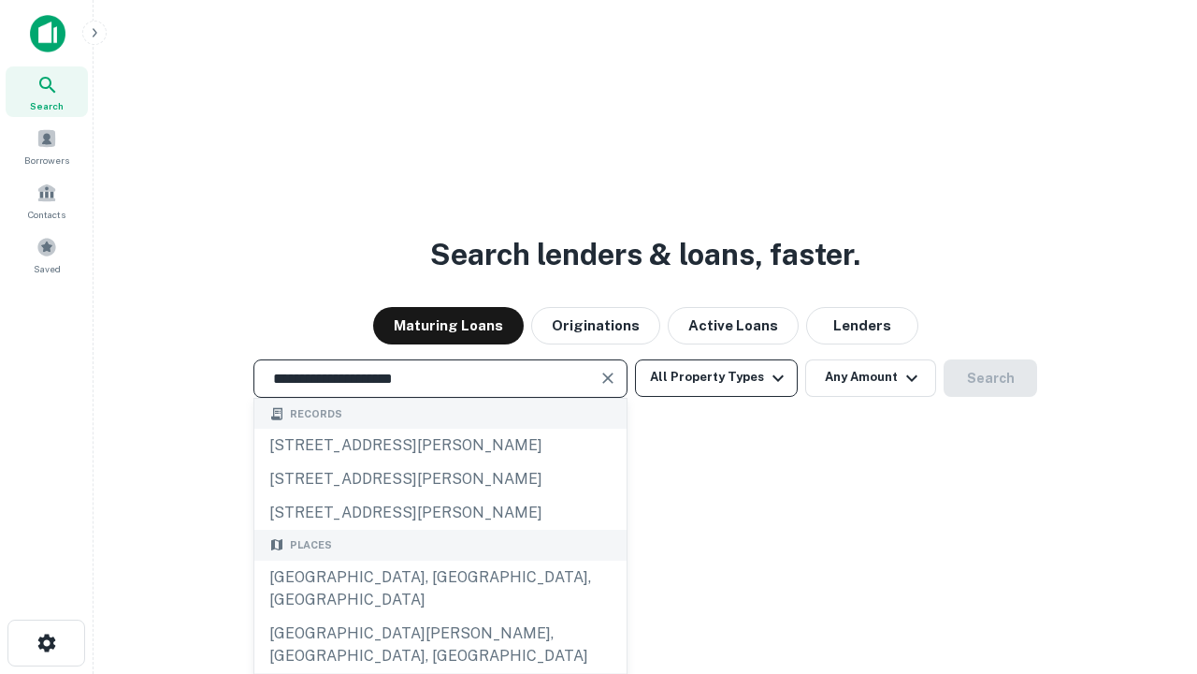
type input "**********"
click at [717, 377] on button "All Property Types" at bounding box center [716, 377] width 163 height 37
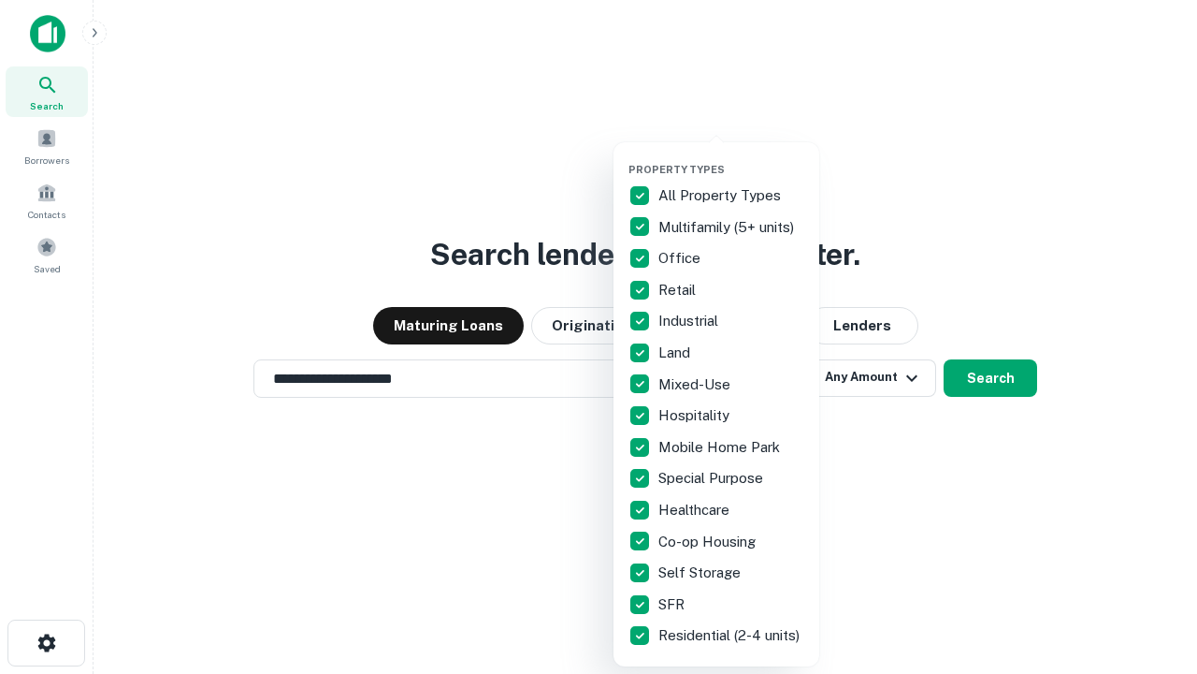
click at [732, 157] on button "button" at bounding box center [732, 157] width 206 height 1
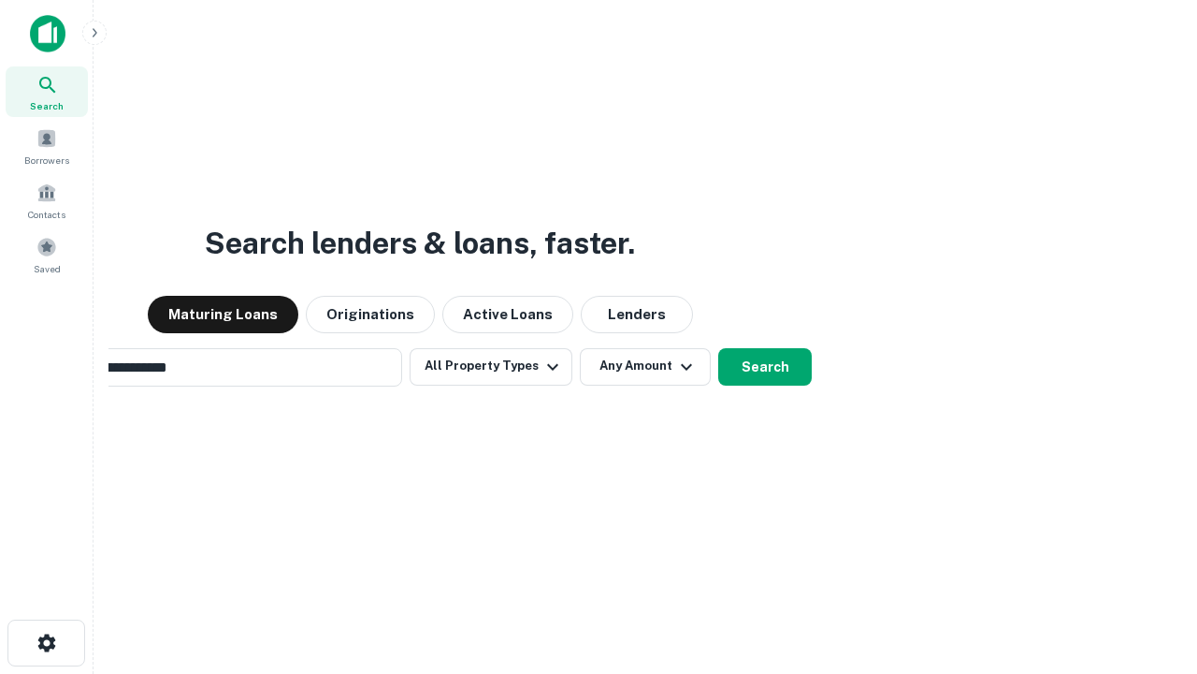
scroll to position [29, 0]
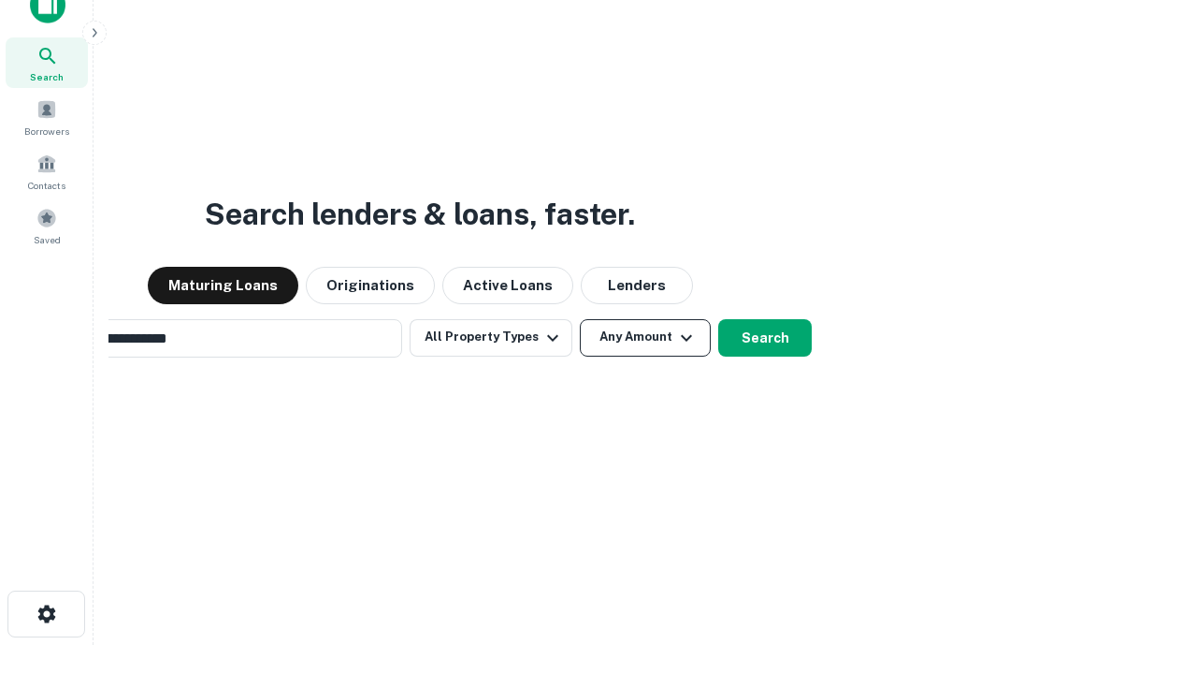
click at [580, 319] on button "Any Amount" at bounding box center [645, 337] width 131 height 37
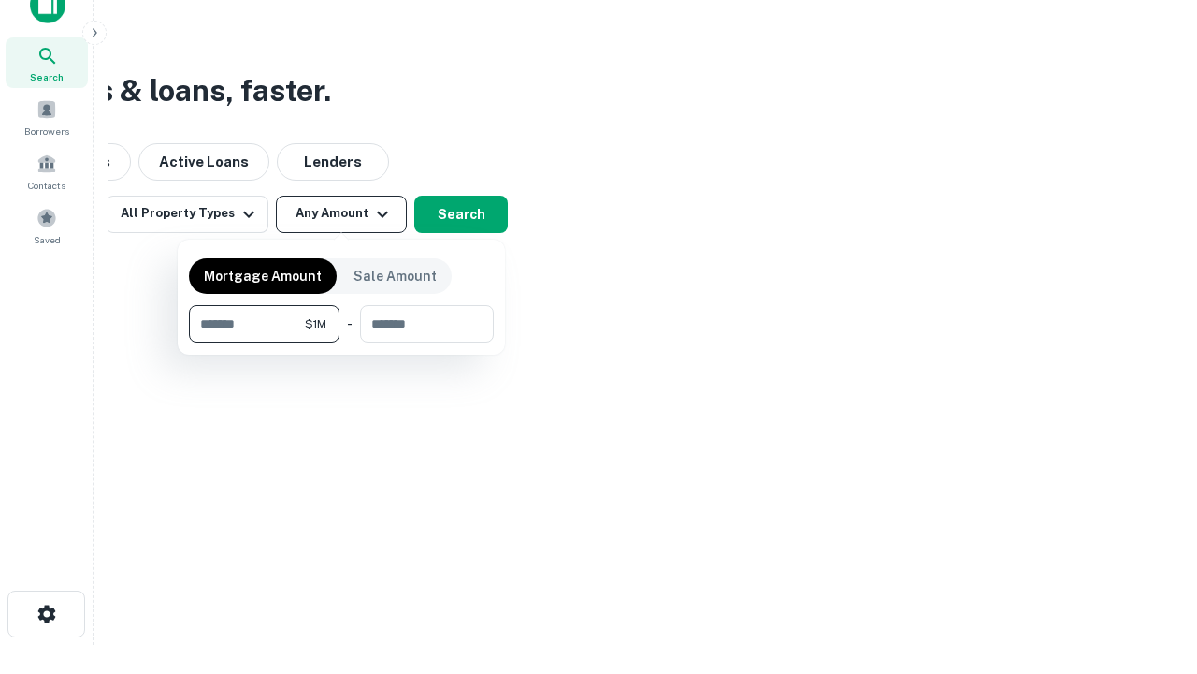
scroll to position [30, 0]
type input "*******"
click at [341, 342] on button "button" at bounding box center [341, 342] width 305 height 1
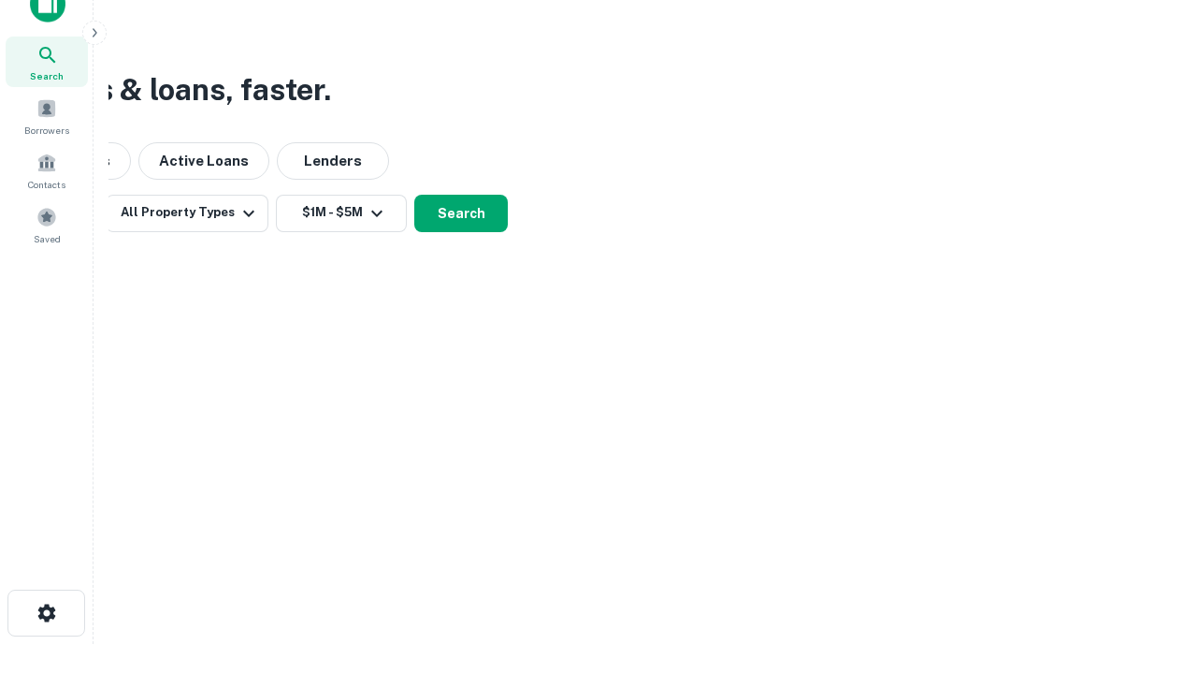
scroll to position [29, 0]
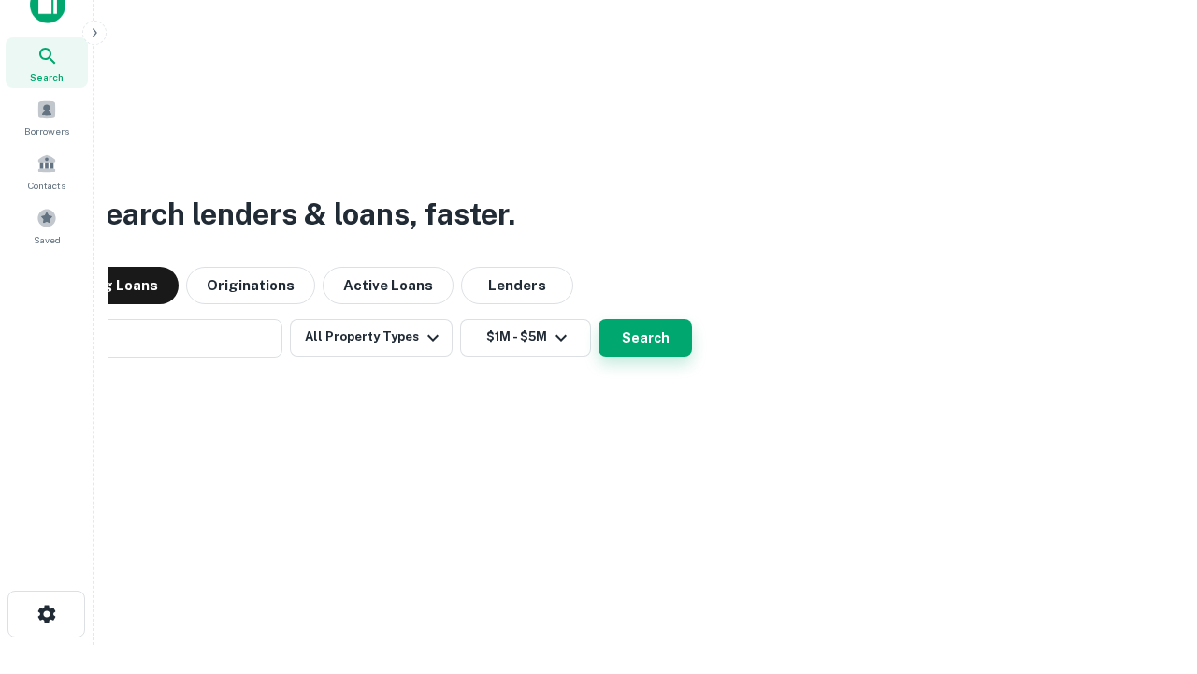
click at [599, 319] on button "Search" at bounding box center [646, 337] width 94 height 37
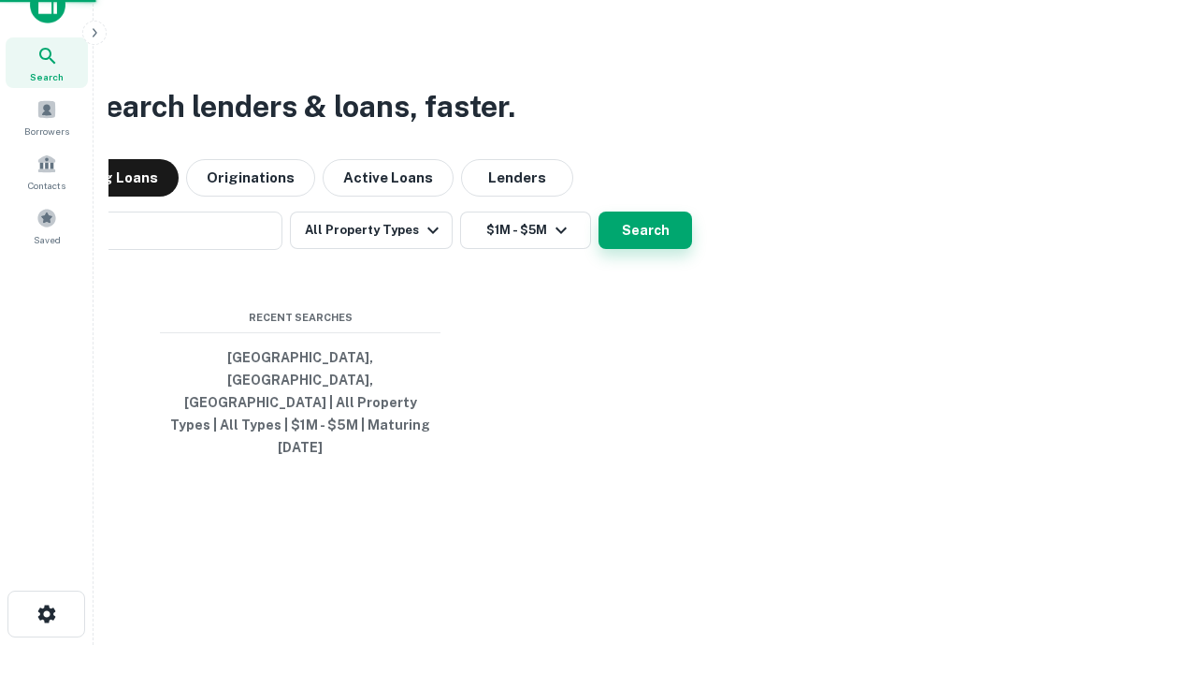
scroll to position [30, 0]
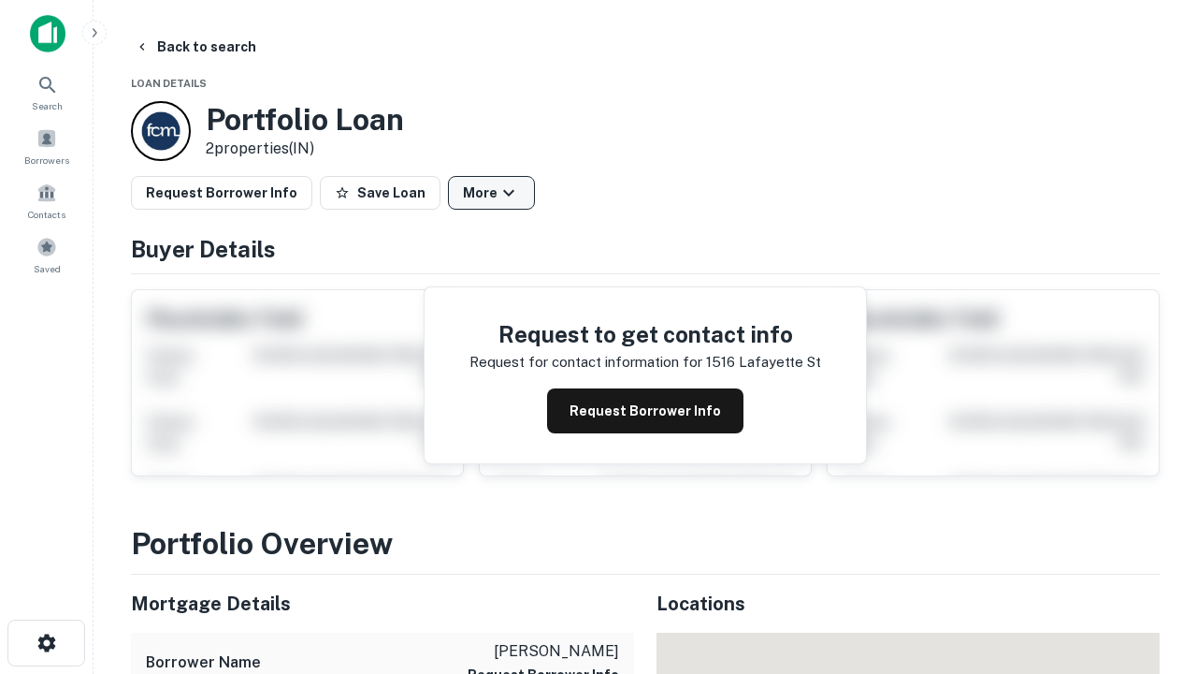
click at [491, 193] on button "More" at bounding box center [491, 193] width 87 height 34
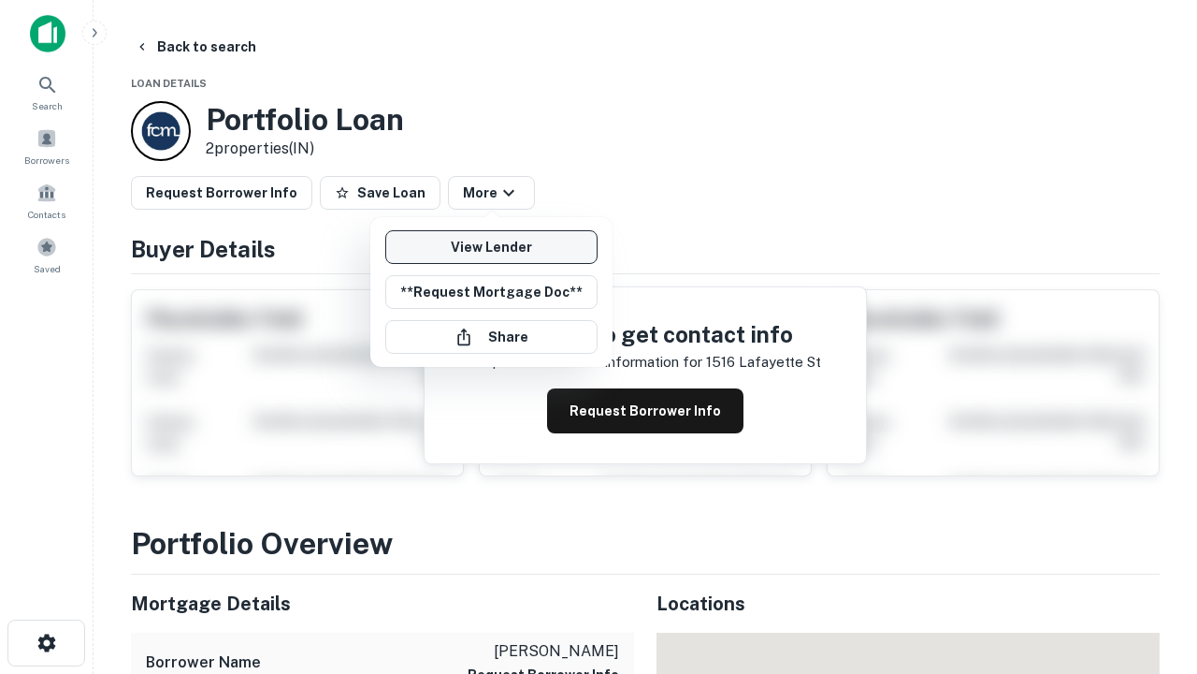
click at [491, 247] on link "View Lender" at bounding box center [491, 247] width 212 height 34
